Goal: Task Accomplishment & Management: Manage account settings

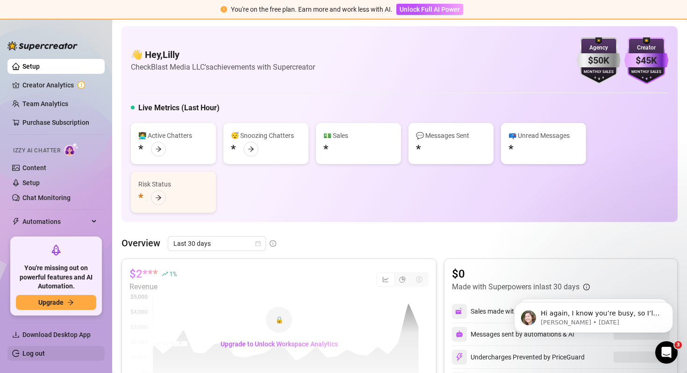
click at [45, 353] on link "Log out" at bounding box center [33, 353] width 22 height 7
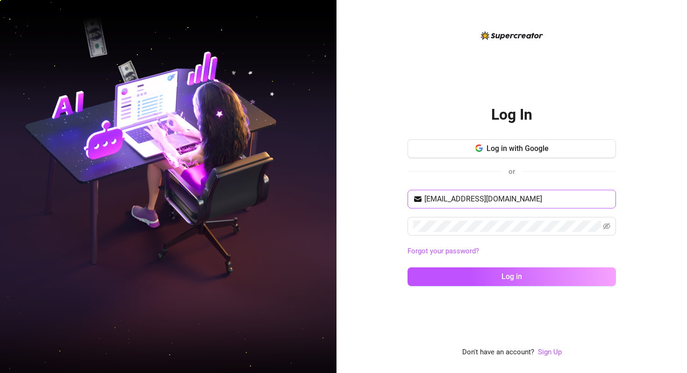
drag, startPoint x: 518, startPoint y: 192, endPoint x: 511, endPoint y: 193, distance: 7.0
click at [511, 193] on span "[EMAIL_ADDRESS][DOMAIN_NAME]" at bounding box center [512, 199] width 208 height 19
click at [515, 195] on input "[EMAIL_ADDRESS][DOMAIN_NAME]" at bounding box center [517, 198] width 186 height 11
type input "[EMAIL_ADDRESS][DOMAIN_NAME]"
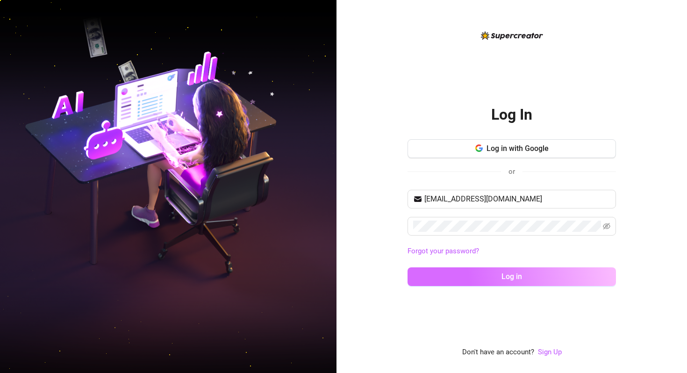
click at [517, 275] on span "Log in" at bounding box center [511, 276] width 21 height 9
